Goal: Transaction & Acquisition: Subscribe to service/newsletter

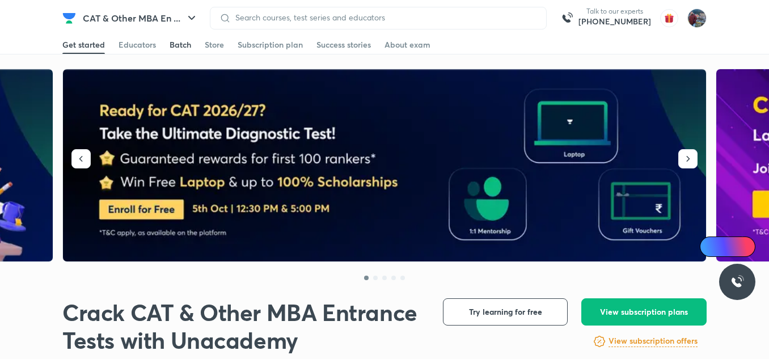
click at [189, 48] on div "Batch" at bounding box center [181, 44] width 22 height 11
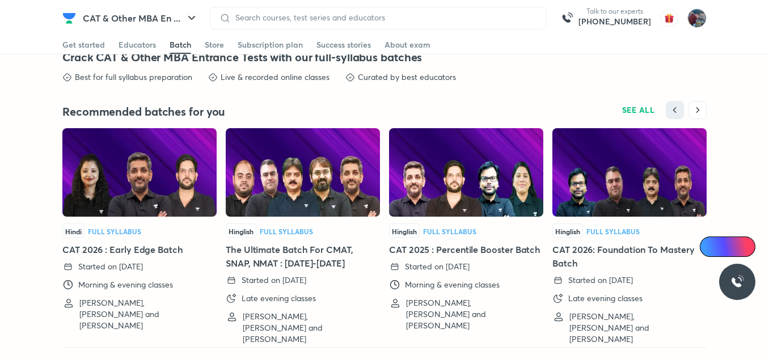
scroll to position [2541, 0]
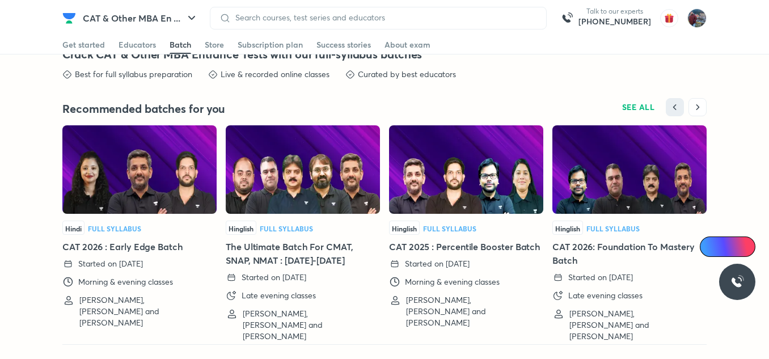
click at [121, 191] on img at bounding box center [139, 169] width 154 height 88
